Goal: Navigation & Orientation: Find specific page/section

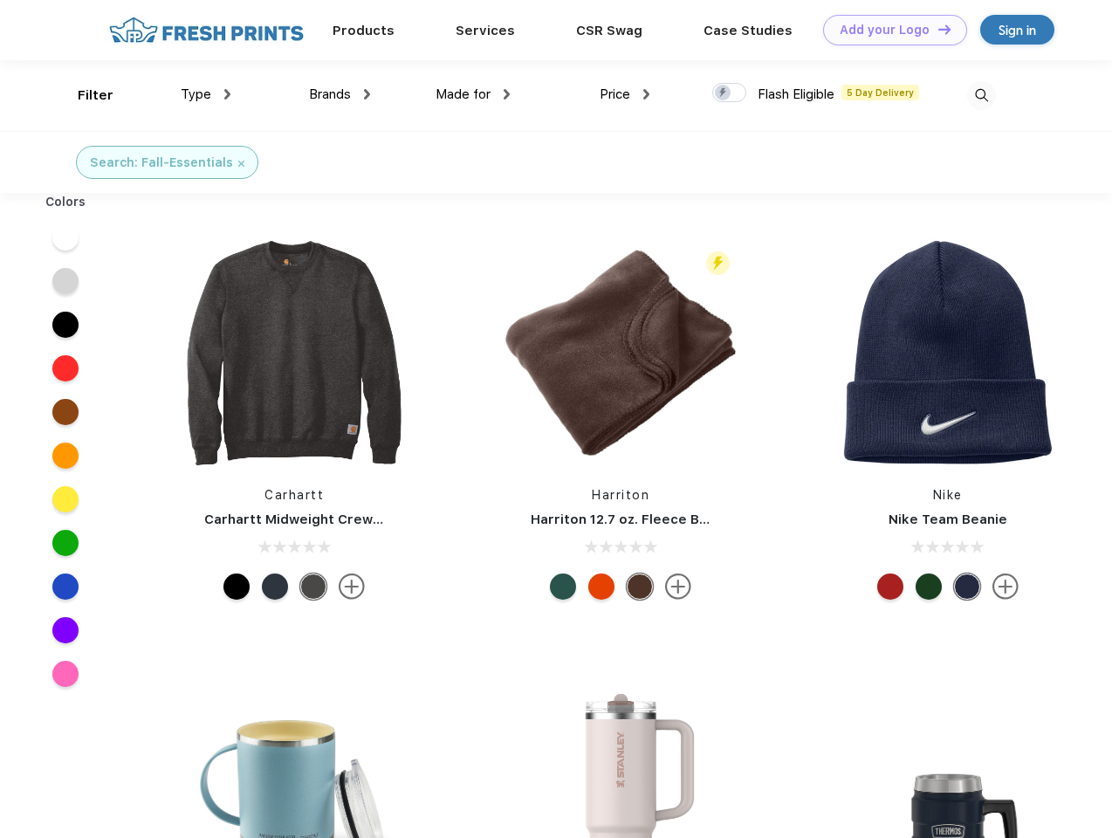
click at [888, 30] on link "Add your Logo Design Tool" at bounding box center [895, 30] width 144 height 31
click at [0, 0] on div "Design Tool" at bounding box center [0, 0] width 0 height 0
click at [936, 29] on link "Add your Logo Design Tool" at bounding box center [895, 30] width 144 height 31
click at [84, 95] on div "Filter" at bounding box center [96, 96] width 36 height 20
click at [206, 94] on span "Type" at bounding box center [196, 94] width 31 height 16
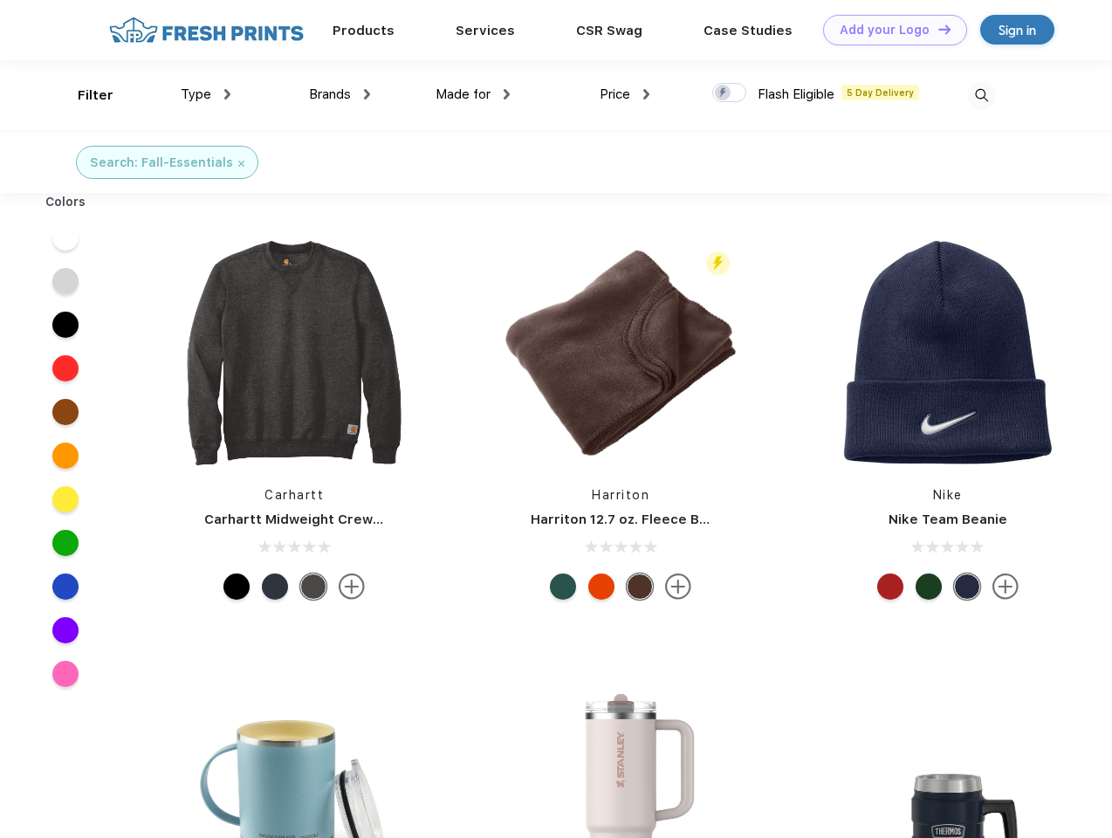
click at [340, 94] on span "Brands" at bounding box center [330, 94] width 42 height 16
click at [473, 94] on span "Made for" at bounding box center [463, 94] width 55 height 16
click at [625, 94] on span "Price" at bounding box center [615, 94] width 31 height 16
click at [730, 93] on div at bounding box center [729, 92] width 34 height 19
click at [724, 93] on input "checkbox" at bounding box center [717, 87] width 11 height 11
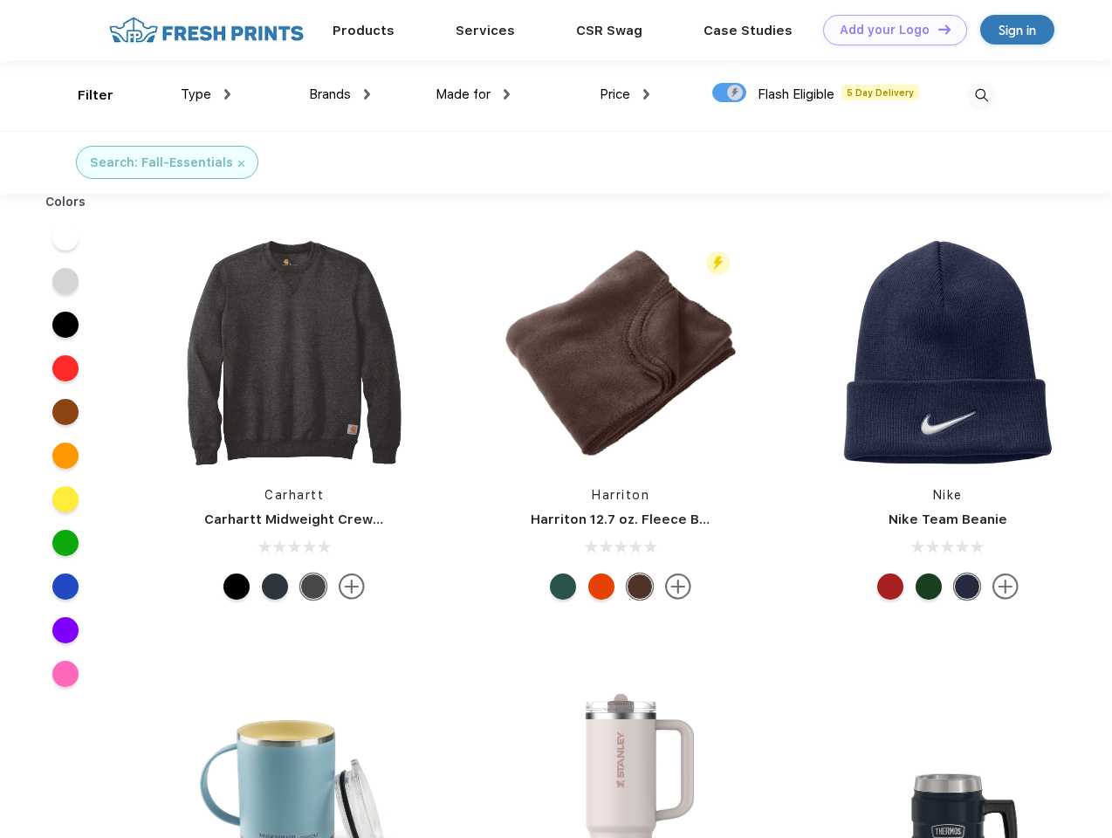
click at [981, 95] on img at bounding box center [981, 95] width 29 height 29
